Goal: Information Seeking & Learning: Learn about a topic

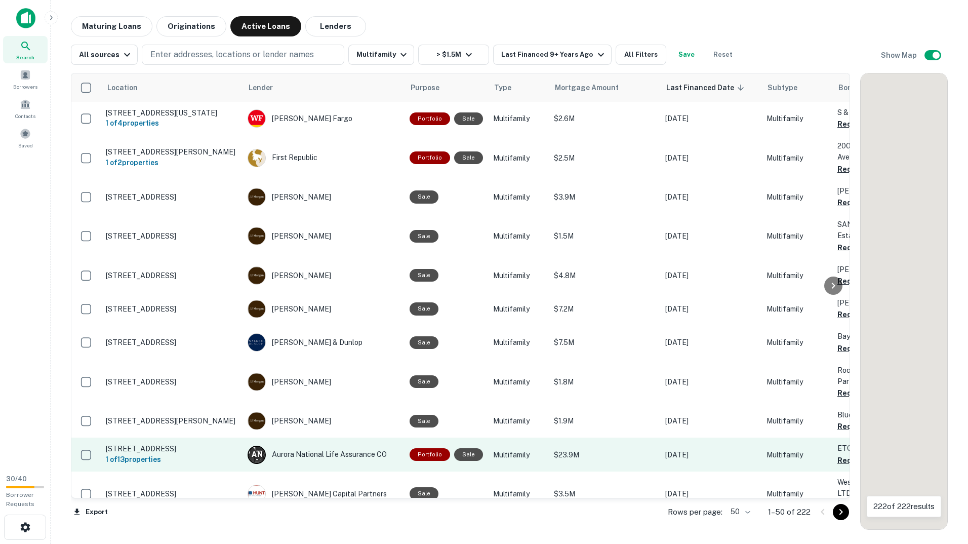
scroll to position [304, 0]
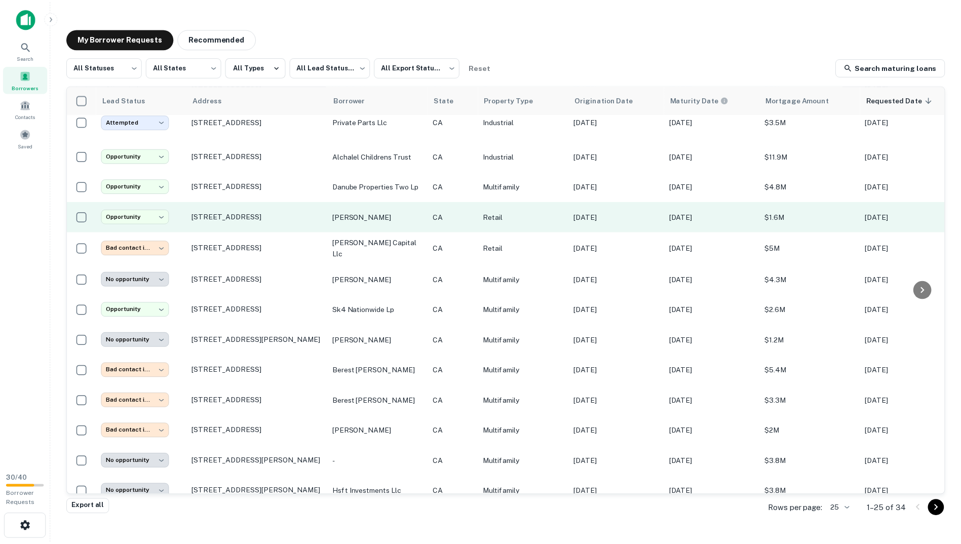
scroll to position [433, 0]
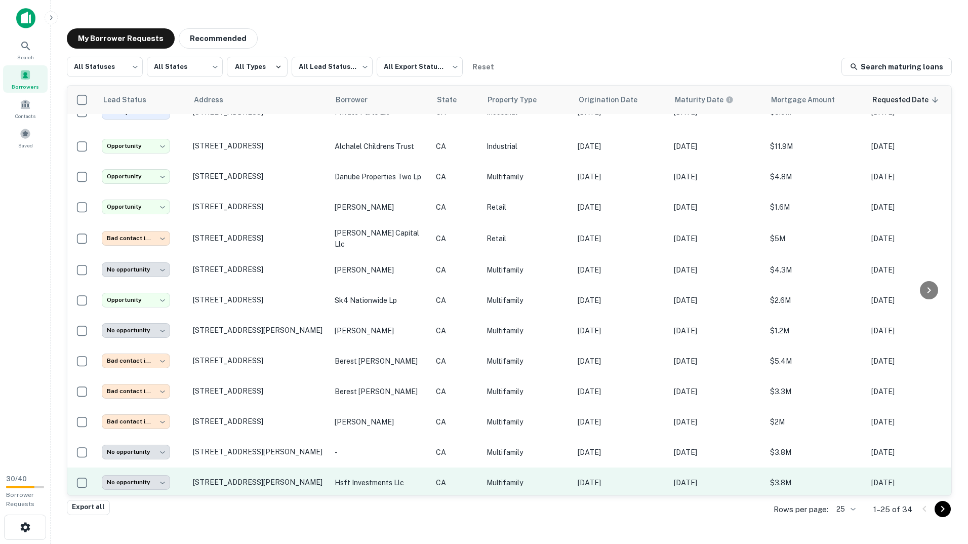
click at [346, 477] on p "hsft investments llc" at bounding box center [380, 482] width 91 height 11
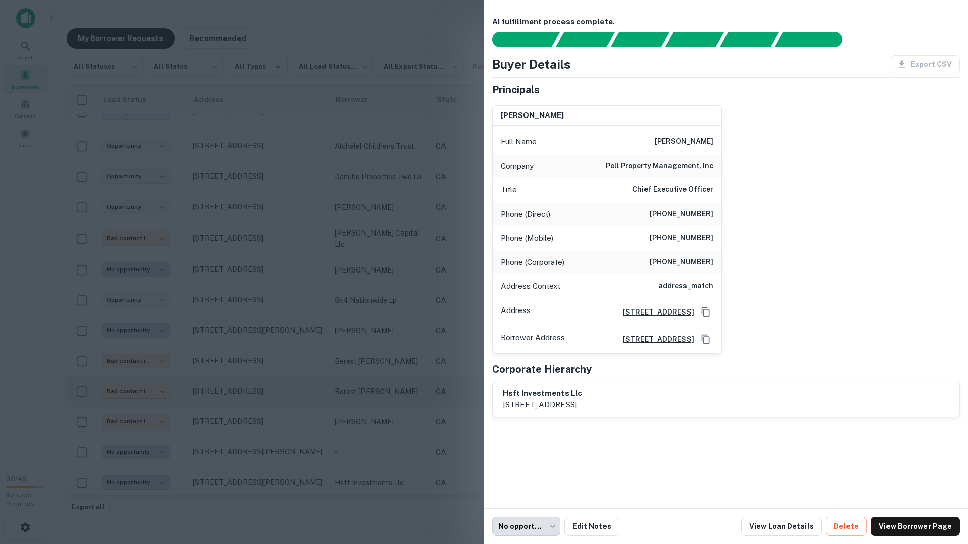
click at [152, 379] on div at bounding box center [484, 272] width 968 height 544
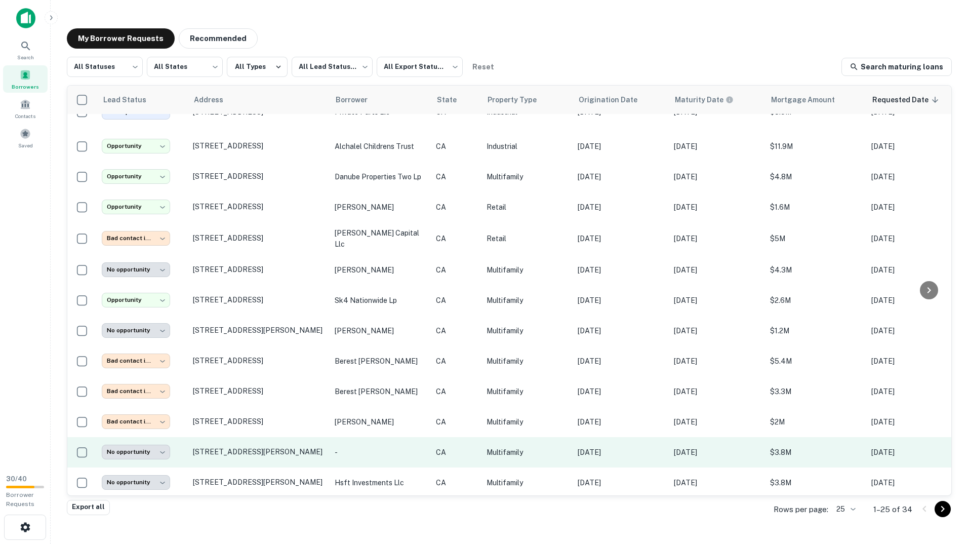
click at [244, 455] on td "191 N Mollison Avenue Crestwood El Cajon, CA 92021" at bounding box center [259, 452] width 142 height 30
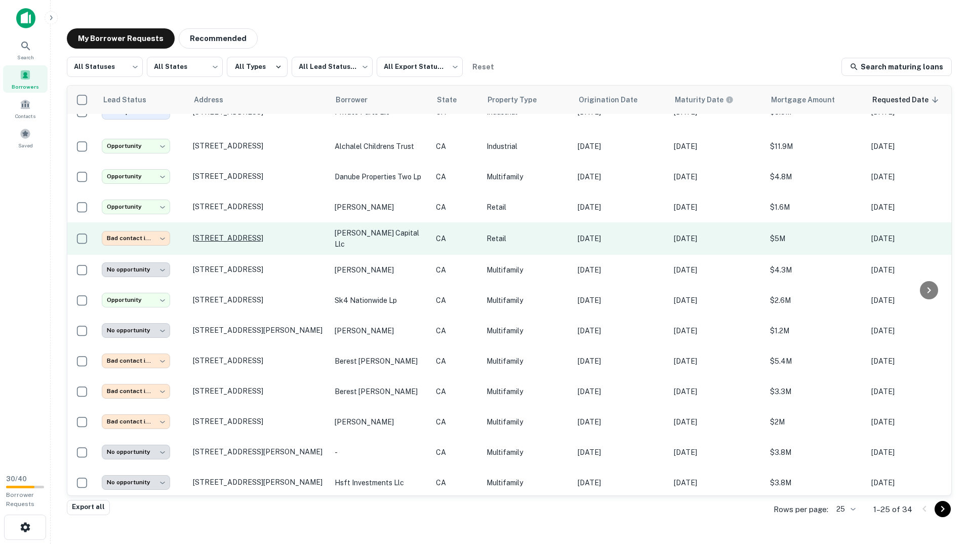
click at [244, 233] on p "320 W Cedar St San Diego, CA 92101" at bounding box center [259, 237] width 132 height 9
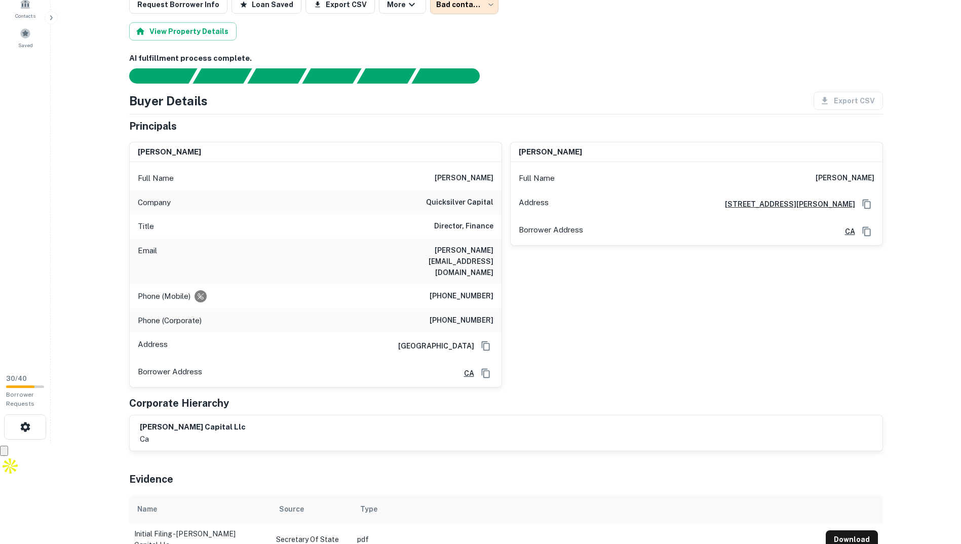
scroll to position [101, 0]
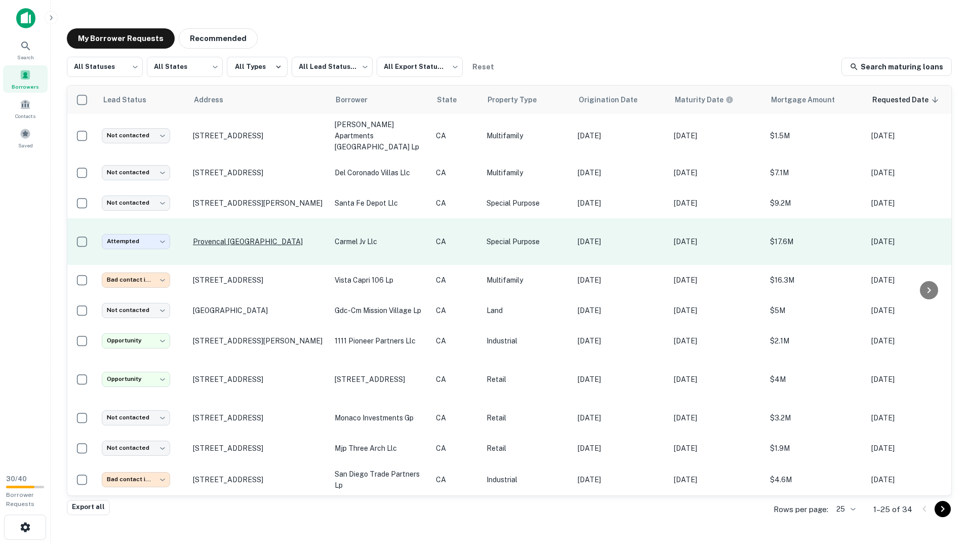
click at [239, 237] on p "Provencal Pl San Diego, CA 92128" at bounding box center [259, 241] width 132 height 9
